Goal: Information Seeking & Learning: Learn about a topic

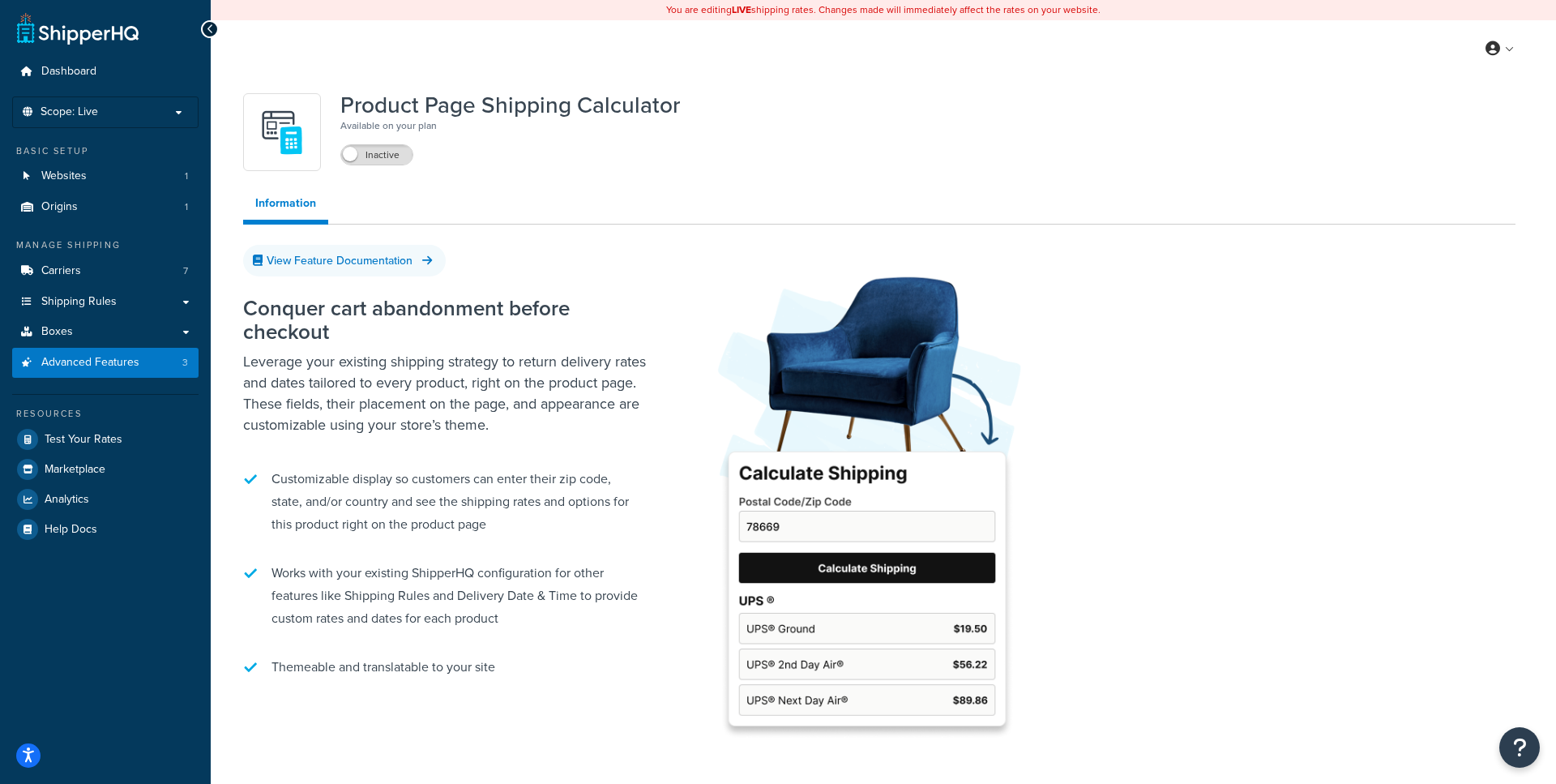
scroll to position [80, 0]
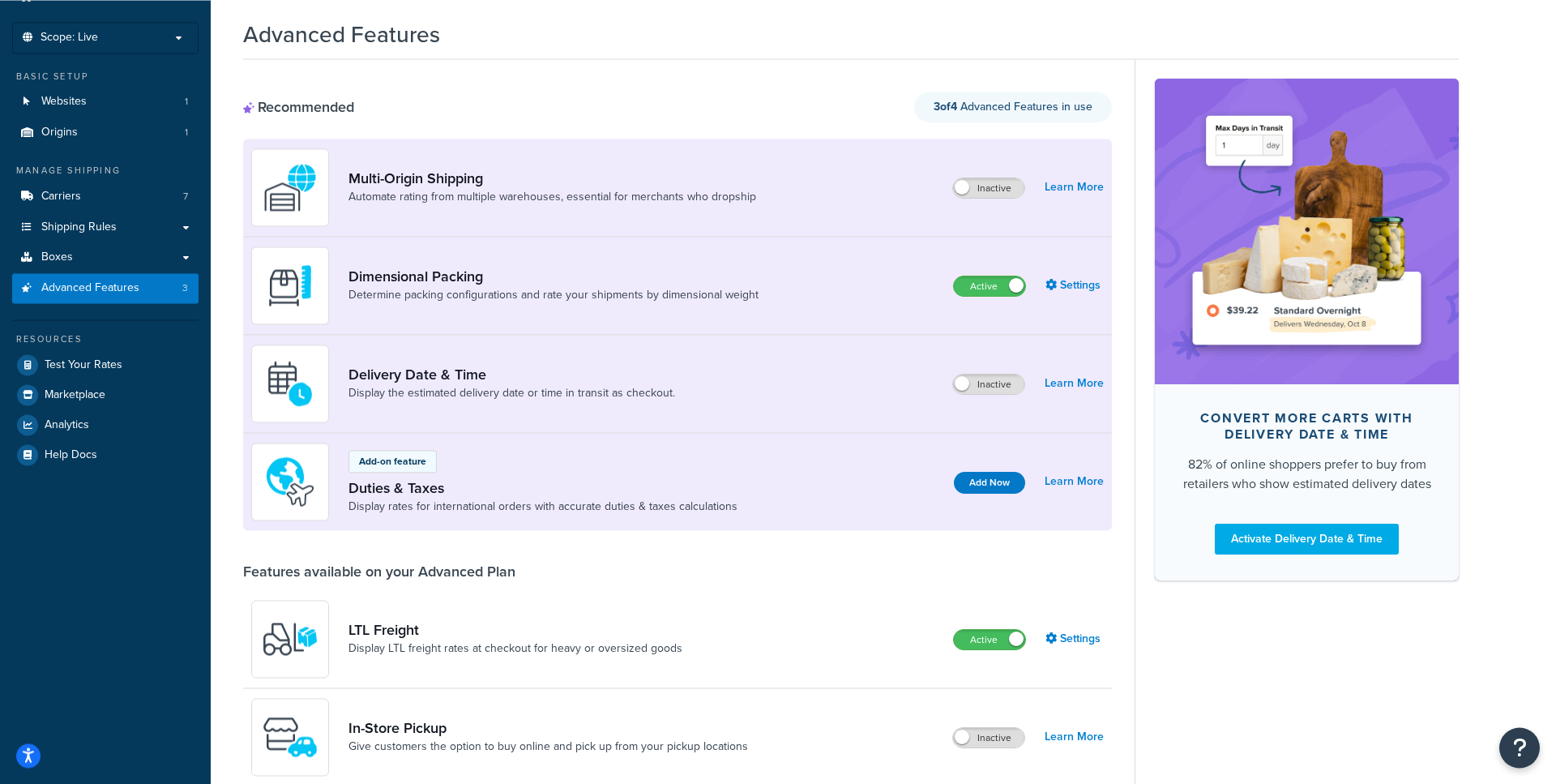
scroll to position [74, 0]
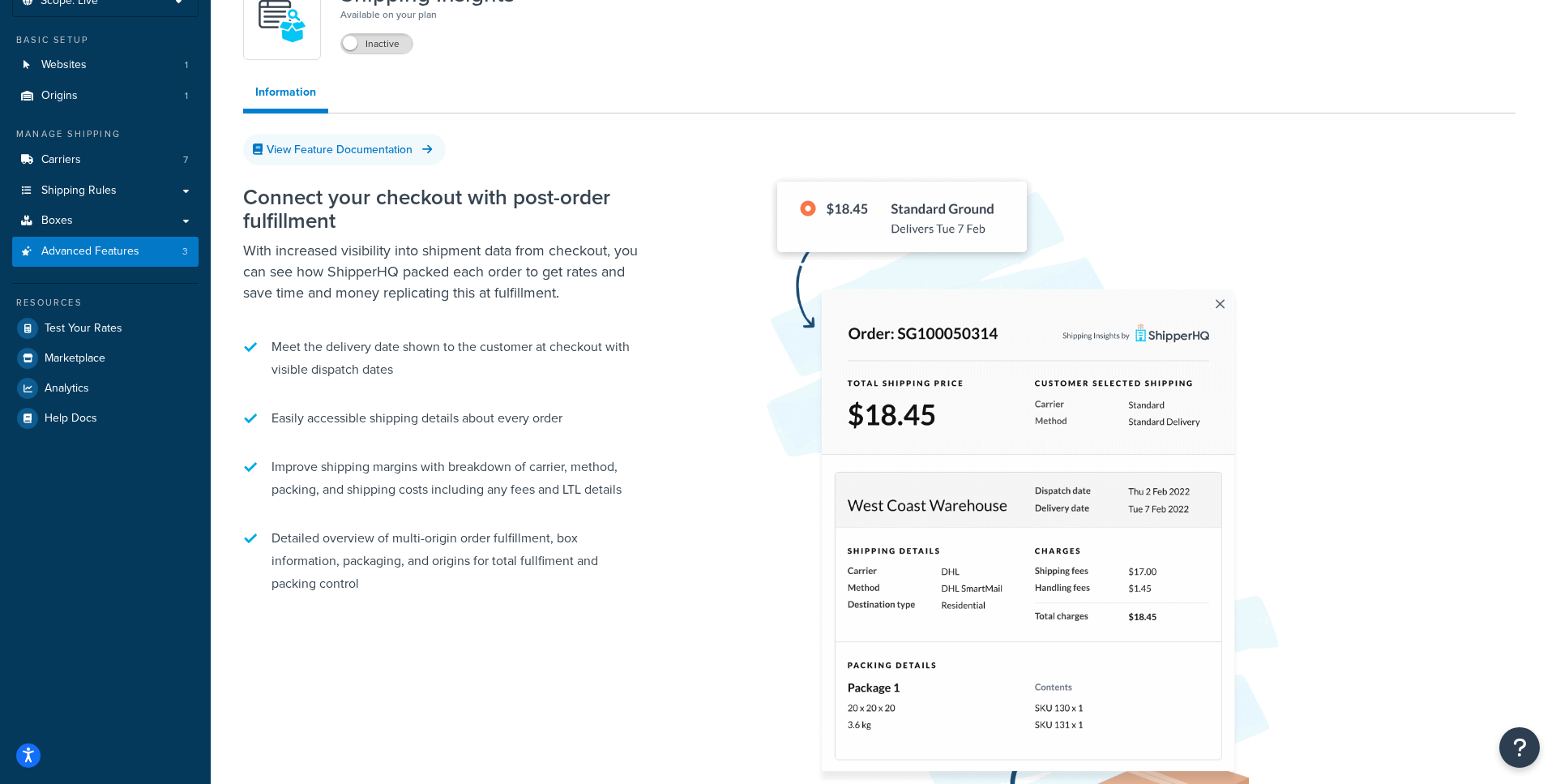
scroll to position [110, 0]
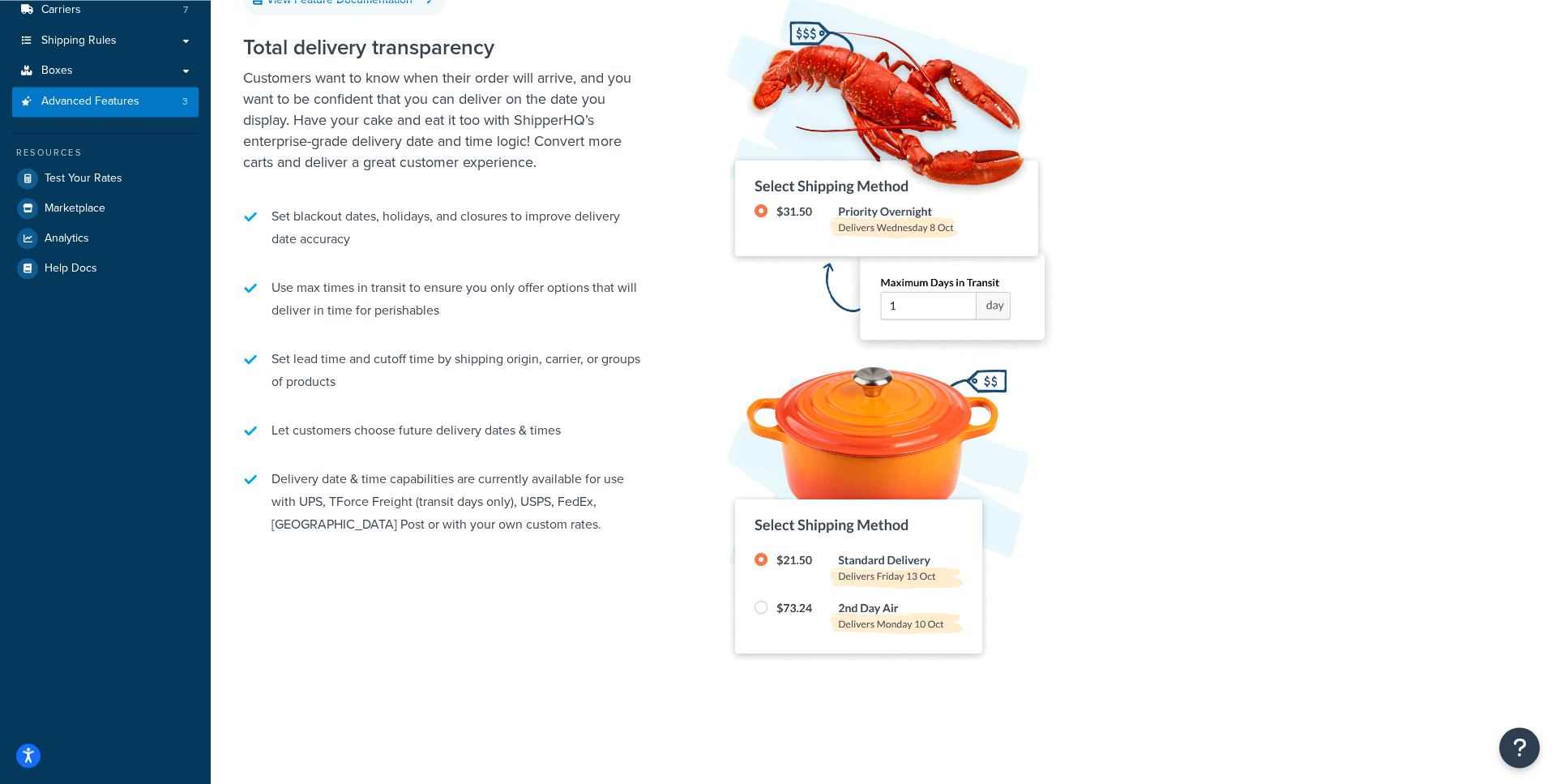
scroll to position [282, 0]
